Goal: Task Accomplishment & Management: Use online tool/utility

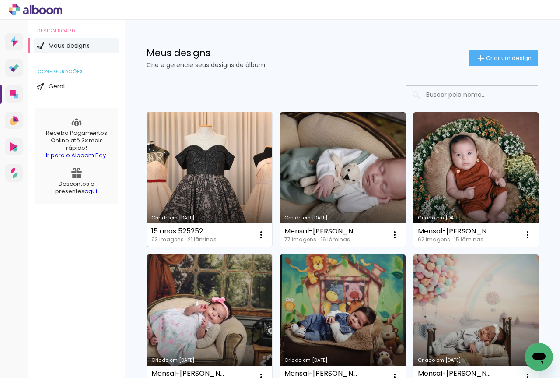
click at [234, 161] on link "Criado em [DATE]" at bounding box center [209, 179] width 125 height 134
